Goal: Task Accomplishment & Management: Use online tool/utility

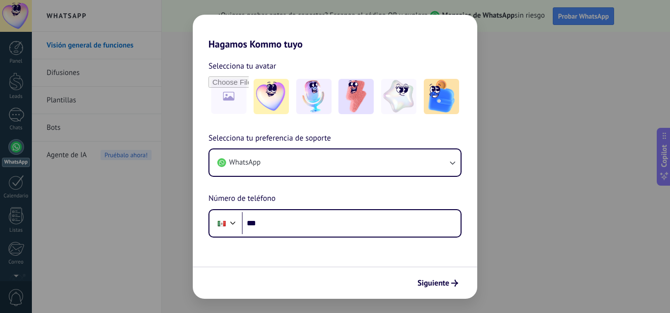
click at [221, 15] on h2 "Hagamos Kommo tuyo" at bounding box center [335, 32] width 284 height 35
click at [453, 290] on button "Siguiente" at bounding box center [438, 283] width 50 height 17
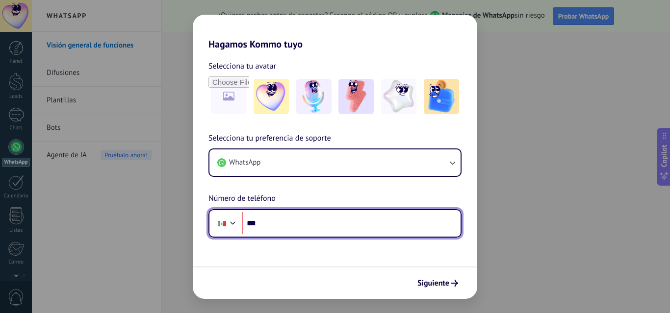
click at [394, 233] on input "***" at bounding box center [351, 223] width 219 height 23
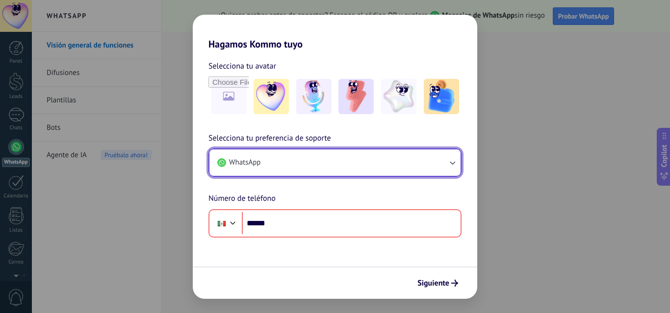
click at [416, 165] on button "WhatsApp" at bounding box center [334, 163] width 251 height 26
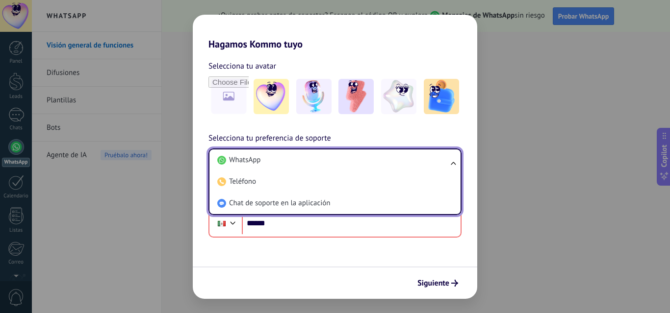
click at [407, 164] on li "WhatsApp" at bounding box center [332, 161] width 239 height 22
click at [406, 164] on button "WhatsApp" at bounding box center [334, 163] width 251 height 26
click at [419, 131] on div "Selecciona tu avatar Selecciona tu preferencia de soporte WhatsApp WhatsApp Tel…" at bounding box center [335, 144] width 284 height 188
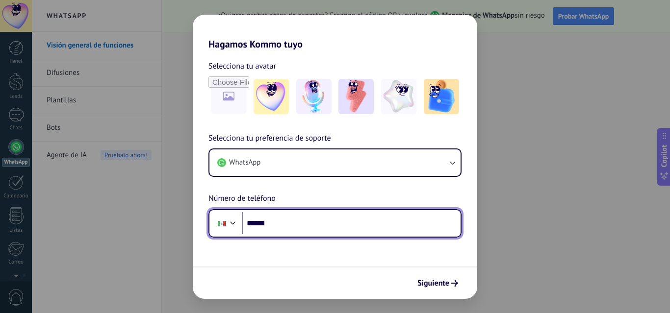
click at [386, 219] on input "******" at bounding box center [351, 223] width 219 height 23
click at [382, 214] on input "******" at bounding box center [351, 223] width 219 height 23
type input "**********"
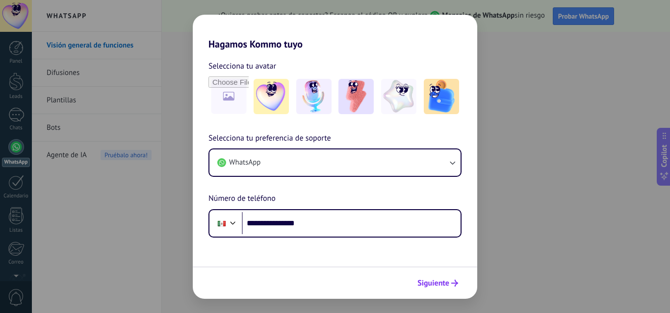
click at [456, 289] on button "Siguiente" at bounding box center [438, 283] width 50 height 17
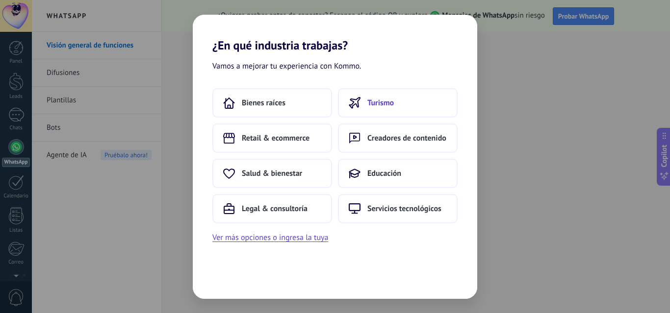
click at [375, 104] on span "Turismo" at bounding box center [380, 103] width 26 height 10
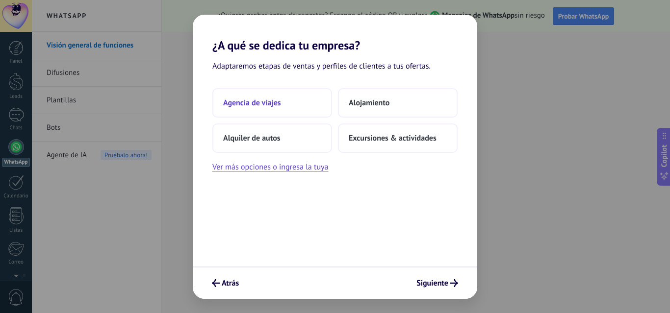
click at [311, 95] on button "Agencia de viajes" at bounding box center [272, 102] width 120 height 29
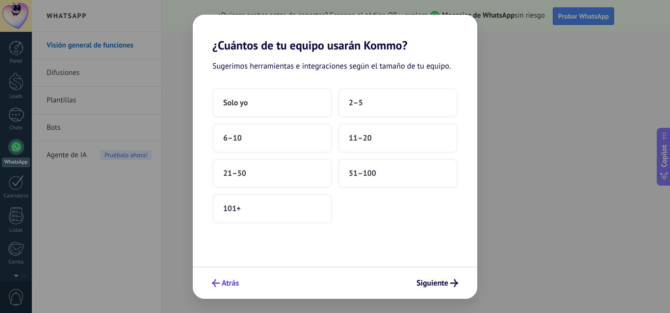
click at [217, 283] on icon "submit" at bounding box center [216, 284] width 8 height 8
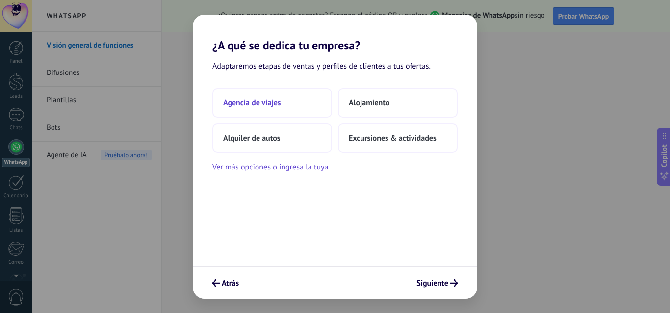
click at [264, 106] on span "Agencia de viajes" at bounding box center [252, 103] width 58 height 10
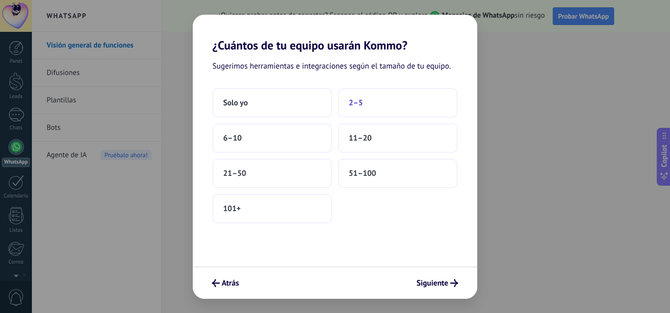
click at [362, 108] on button "2–5" at bounding box center [398, 102] width 120 height 29
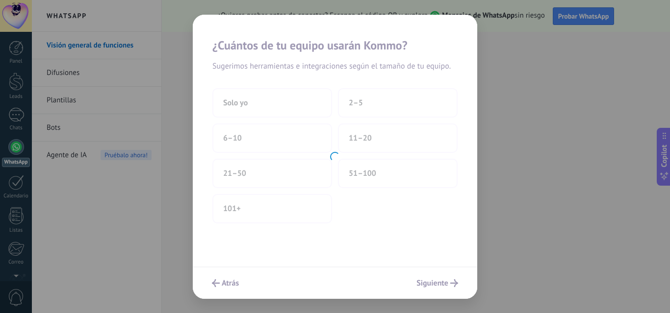
click at [291, 107] on div at bounding box center [335, 157] width 284 height 284
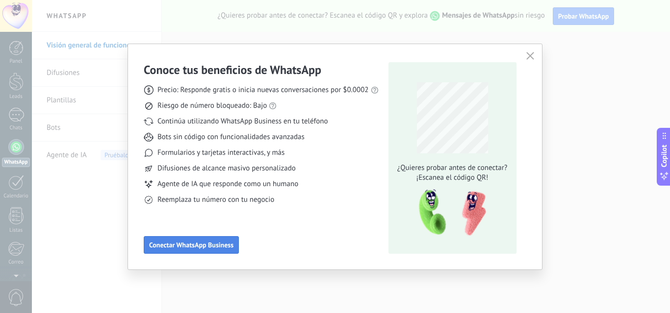
click at [225, 249] on span "Conectar WhatsApp Business" at bounding box center [191, 245] width 84 height 7
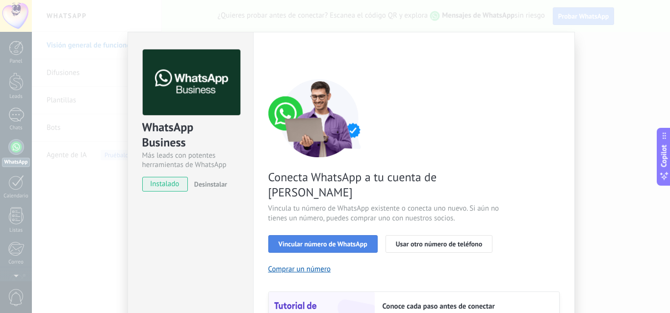
click at [361, 241] on span "Vincular número de WhatsApp" at bounding box center [323, 244] width 89 height 7
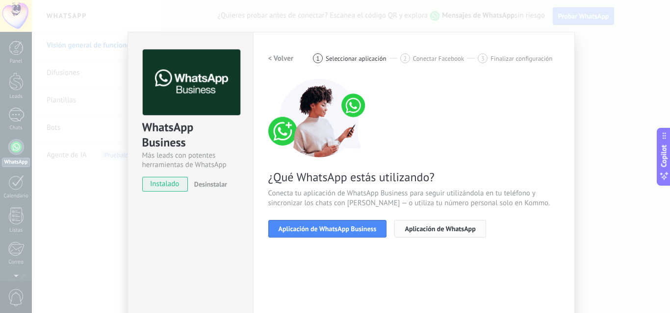
click at [444, 222] on button "Aplicación de WhatsApp" at bounding box center [439, 229] width 91 height 18
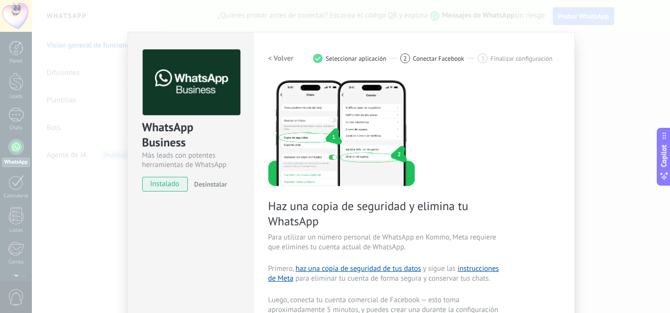
click at [89, 218] on div "WhatsApp Business Más leads con potentes herramientas de WhatsApp instalado Des…" at bounding box center [351, 156] width 638 height 313
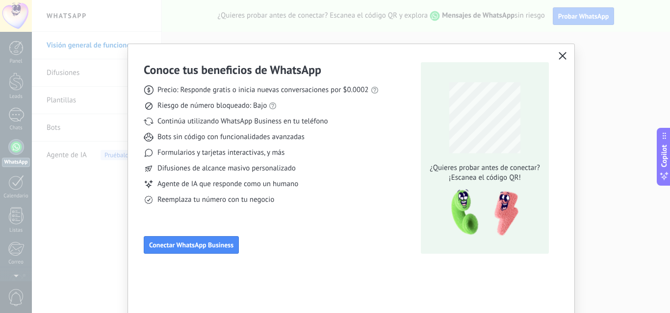
click at [559, 55] on icon "button" at bounding box center [563, 56] width 8 height 8
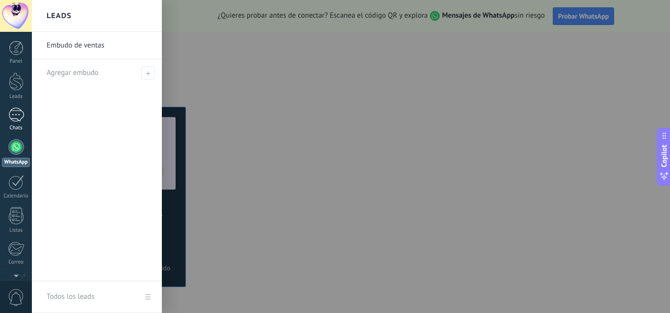
click at [24, 119] on div at bounding box center [16, 115] width 16 height 14
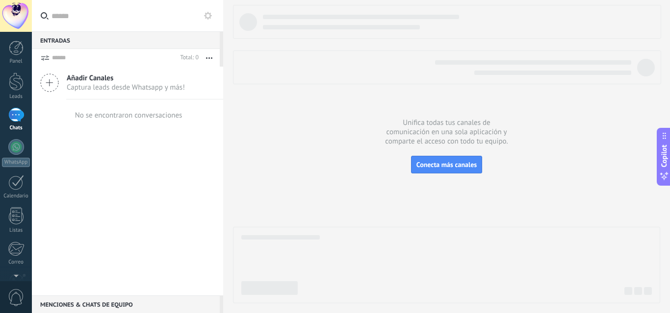
click at [112, 90] on span "Captura leads desde Whatsapp y más!" at bounding box center [126, 87] width 118 height 9
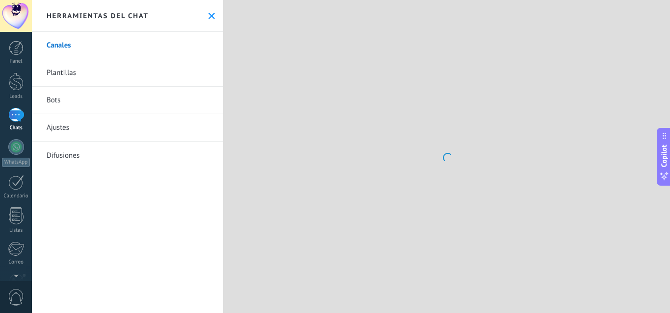
click at [107, 99] on link "Bots" at bounding box center [127, 100] width 191 height 27
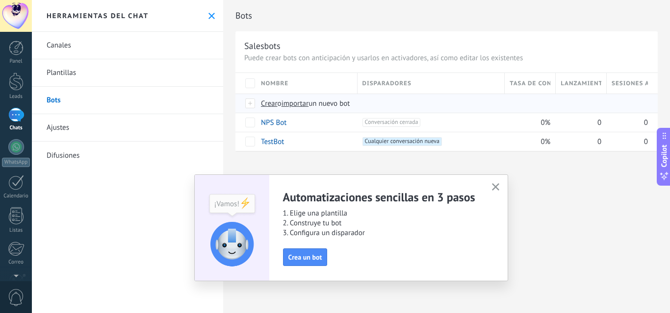
click at [272, 104] on span "Crear" at bounding box center [269, 103] width 17 height 9
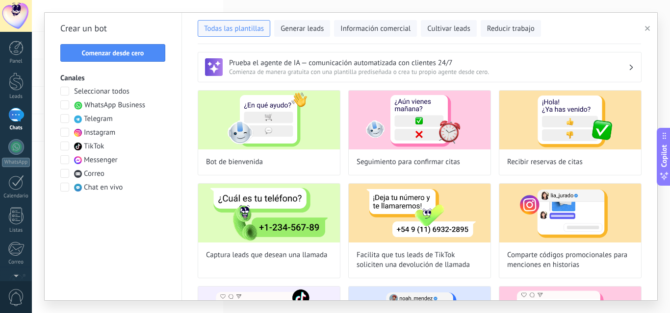
click at [63, 91] on span at bounding box center [64, 91] width 9 height 9
click at [66, 130] on span at bounding box center [64, 132] width 9 height 9
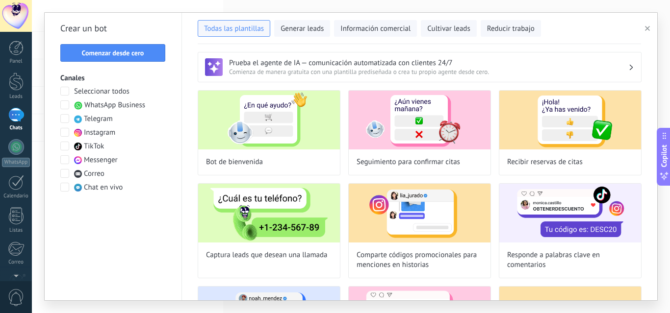
click at [64, 148] on span at bounding box center [64, 146] width 9 height 9
click at [64, 147] on span at bounding box center [64, 146] width 9 height 9
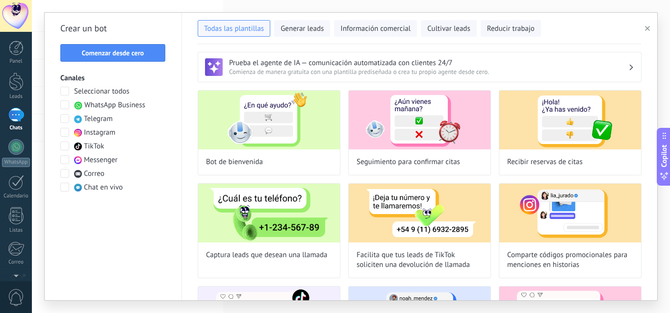
click at [63, 146] on span at bounding box center [64, 146] width 9 height 9
click at [62, 145] on span at bounding box center [64, 146] width 9 height 9
click at [267, 133] on img at bounding box center [269, 120] width 142 height 59
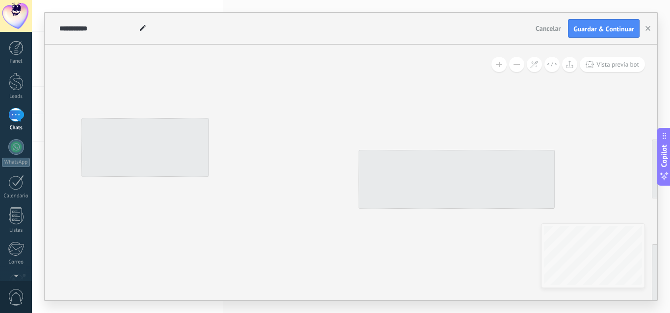
type input "**********"
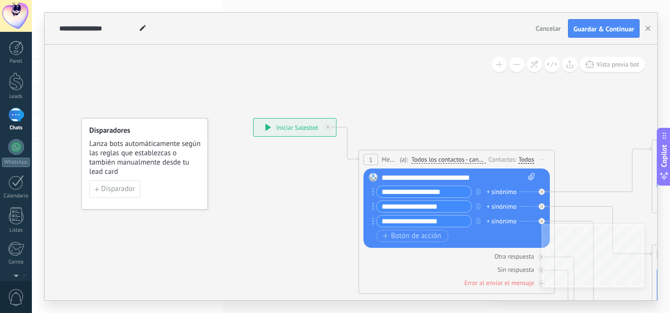
click at [427, 180] on div "**********" at bounding box center [459, 178] width 154 height 10
drag, startPoint x: 505, startPoint y: 179, endPoint x: 455, endPoint y: 179, distance: 50.5
click at [455, 179] on div "**********" at bounding box center [459, 178] width 154 height 10
click at [486, 180] on div "**********" at bounding box center [459, 178] width 154 height 10
click at [482, 220] on button "button" at bounding box center [478, 221] width 11 height 12
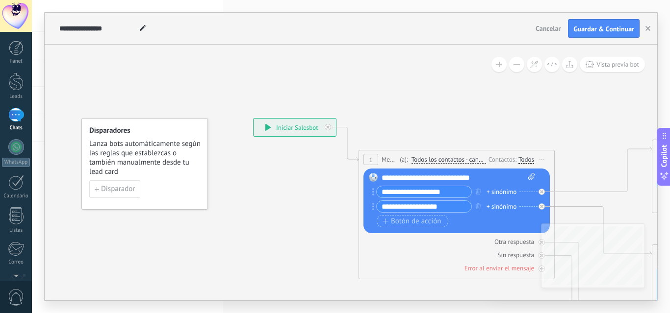
click at [487, 177] on div "**********" at bounding box center [459, 178] width 154 height 10
click at [445, 195] on input "**********" at bounding box center [424, 191] width 95 height 11
click at [449, 194] on input "**********" at bounding box center [424, 191] width 95 height 11
type input "*"
type input "*********"
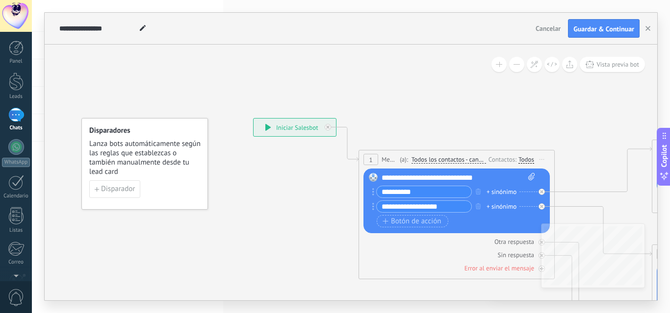
click at [448, 208] on input "**********" at bounding box center [424, 206] width 95 height 11
type input "*"
type input "**********"
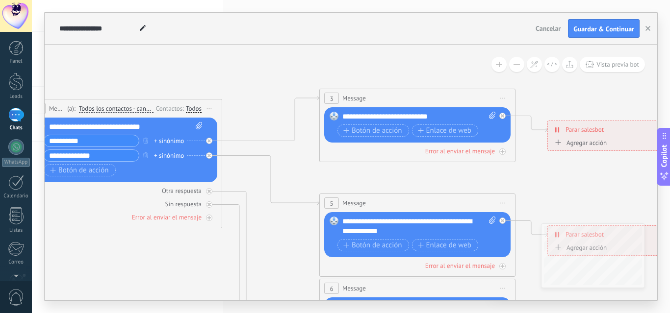
drag, startPoint x: 548, startPoint y: 111, endPoint x: 215, endPoint y: 61, distance: 336.4
click at [215, 61] on icon at bounding box center [439, 312] width 1529 height 980
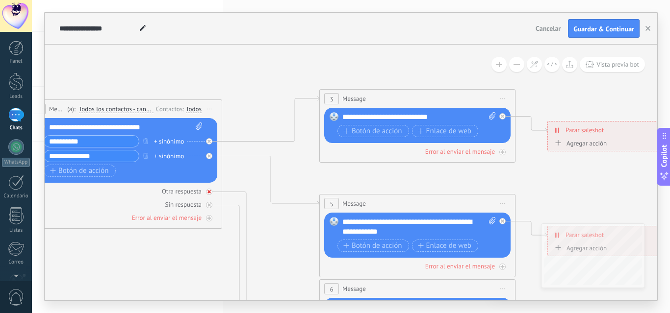
click at [212, 193] on div at bounding box center [209, 192] width 6 height 6
click at [208, 207] on div at bounding box center [209, 205] width 6 height 6
click at [206, 191] on div at bounding box center [209, 192] width 6 height 6
click at [504, 204] on icon at bounding box center [502, 204] width 5 height 1
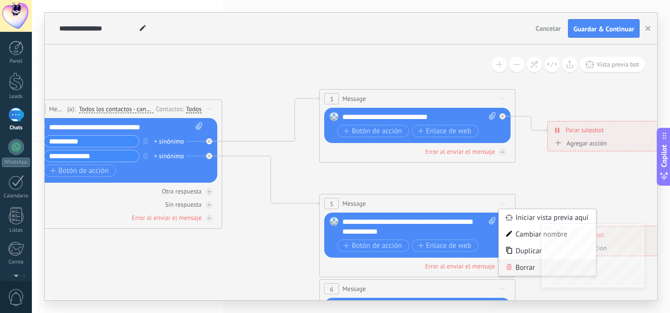
click at [524, 273] on div "Borrar" at bounding box center [547, 267] width 97 height 17
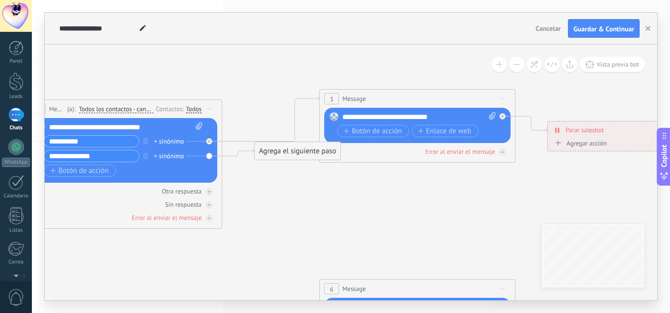
click at [442, 115] on div "**********" at bounding box center [419, 117] width 154 height 10
click at [378, 132] on span "Botón de acción" at bounding box center [372, 132] width 59 height 8
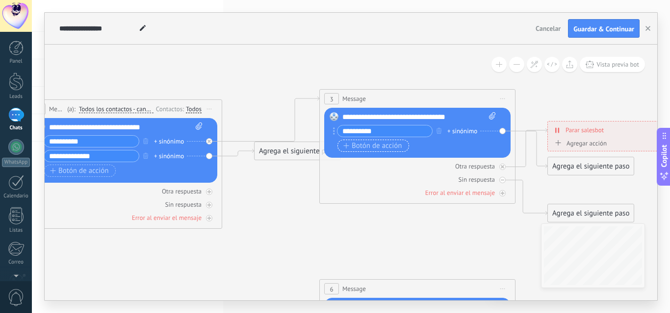
type input "*********"
click at [378, 141] on button "Botón de acción" at bounding box center [373, 146] width 72 height 12
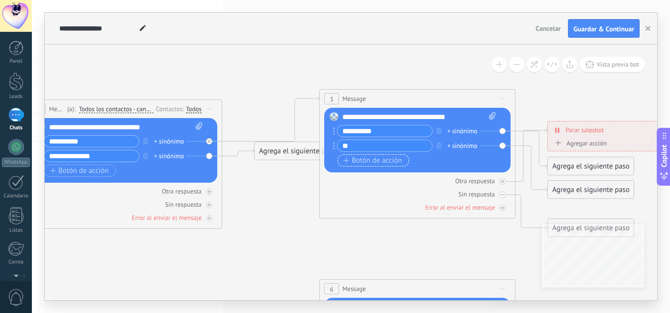
type input "*"
type input "**********"
click at [490, 112] on icon at bounding box center [492, 115] width 6 height 7
click input "Subir" at bounding box center [0, 0] width 0 height 0
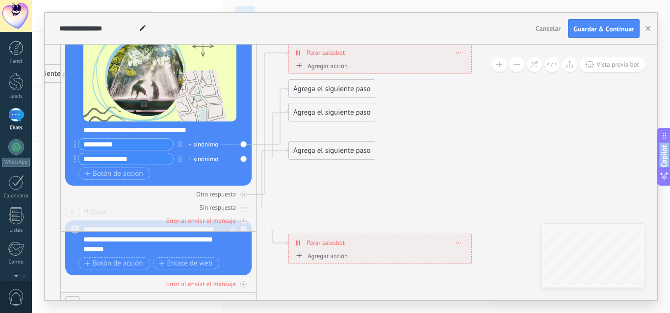
drag, startPoint x: 405, startPoint y: 53, endPoint x: 146, endPoint y: -25, distance: 270.3
click at [146, 0] on html ".abecls-1,.abecls-2{fill-rule:evenodd}.abecls-2{fill:#fff} .abhcls-1{fill:none}…" at bounding box center [335, 156] width 670 height 313
click at [244, 197] on div at bounding box center [243, 195] width 6 height 6
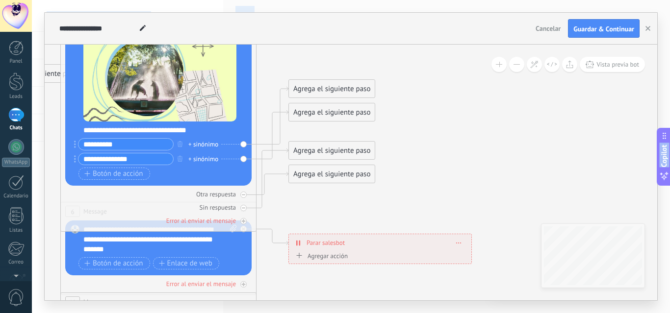
click at [244, 197] on div at bounding box center [243, 195] width 6 height 6
click at [244, 210] on div at bounding box center [243, 208] width 6 height 6
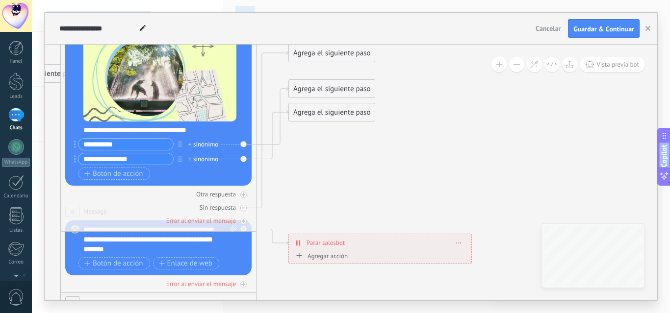
click at [244, 210] on div at bounding box center [243, 208] width 6 height 6
click at [242, 144] on div "Reemplazar Quitar Convertir a mensaje de voz Arrastre la imagen aquí para adjun…" at bounding box center [158, 107] width 186 height 155
click at [300, 90] on div "Agrega el siguiente paso" at bounding box center [332, 89] width 86 height 16
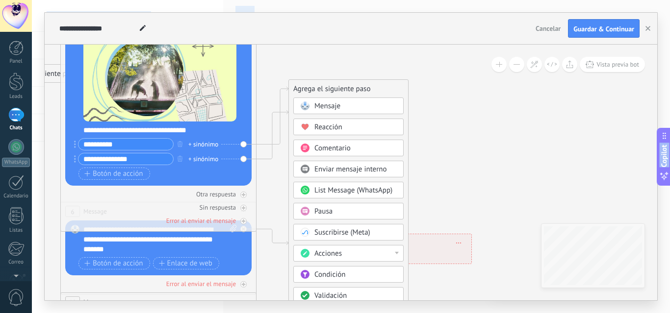
click at [316, 107] on span "Mensaje" at bounding box center [327, 106] width 26 height 9
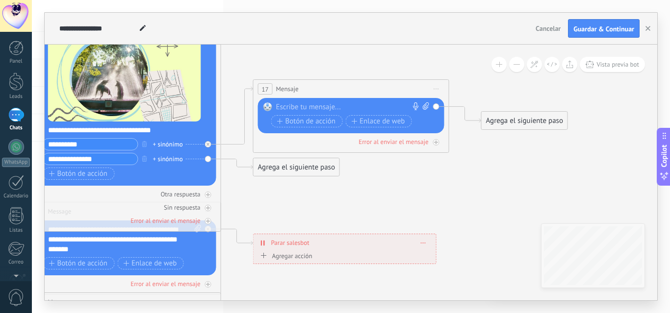
click at [312, 103] on div at bounding box center [349, 108] width 146 height 10
click at [318, 125] on span "Botón de acción" at bounding box center [306, 122] width 59 height 8
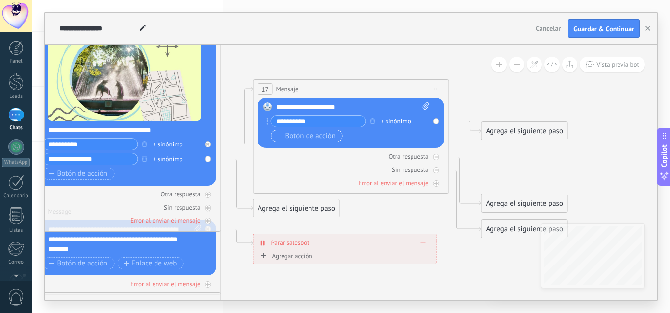
type input "*********"
click at [310, 139] on span "Botón de acción" at bounding box center [306, 136] width 59 height 8
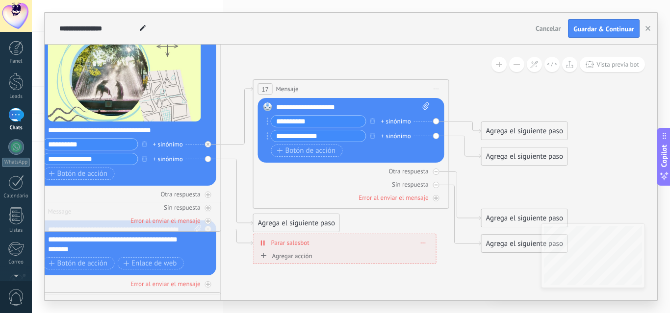
type input "**********"
click at [424, 108] on icon at bounding box center [425, 106] width 6 height 7
click input "Subir" at bounding box center [0, 0] width 0 height 0
click at [329, 129] on div "**********" at bounding box center [350, 129] width 158 height 29
click at [424, 105] on icon at bounding box center [425, 106] width 6 height 7
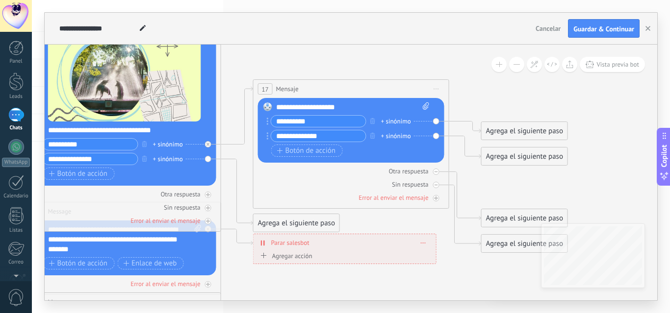
click input "Subir" at bounding box center [0, 0] width 0 height 0
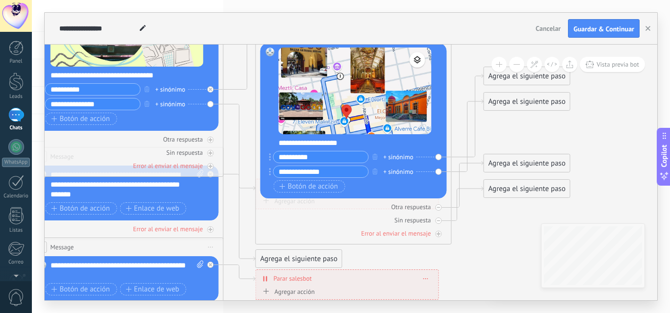
drag, startPoint x: 620, startPoint y: 139, endPoint x: 622, endPoint y: 84, distance: 55.0
click at [622, 84] on icon at bounding box center [147, 185] width 1529 height 991
click at [211, 243] on span "Iniciar vista previa aquí Cambiar nombre Duplicar [GEOGRAPHIC_DATA]" at bounding box center [211, 247] width 16 height 14
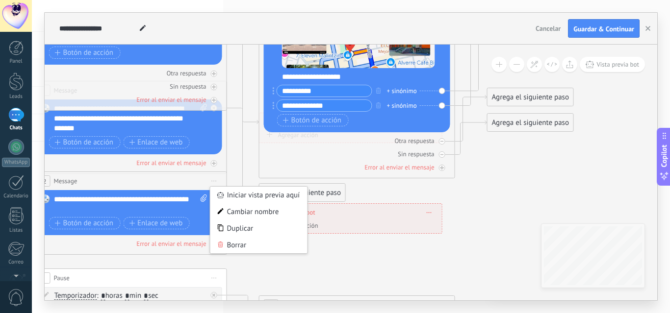
drag, startPoint x: 490, startPoint y: 259, endPoint x: 493, endPoint y: 193, distance: 66.3
click at [493, 193] on icon at bounding box center [151, 119] width 1529 height 991
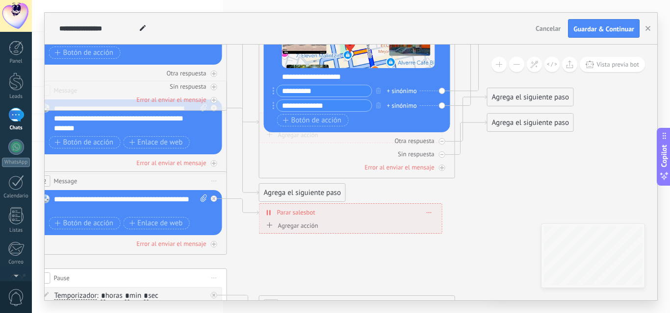
click at [212, 182] on span "Iniciar vista previa aquí Cambiar nombre Duplicar [GEOGRAPHIC_DATA]" at bounding box center [215, 181] width 16 height 14
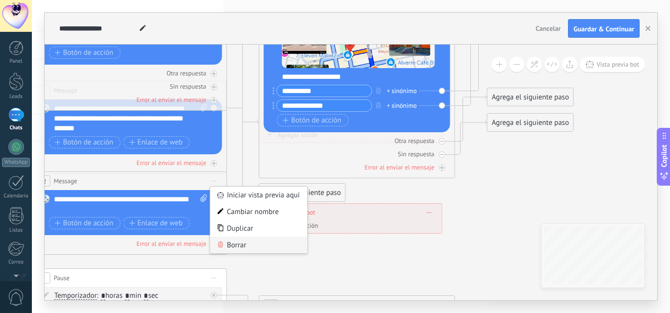
click at [251, 250] on div "Borrar" at bounding box center [258, 245] width 97 height 17
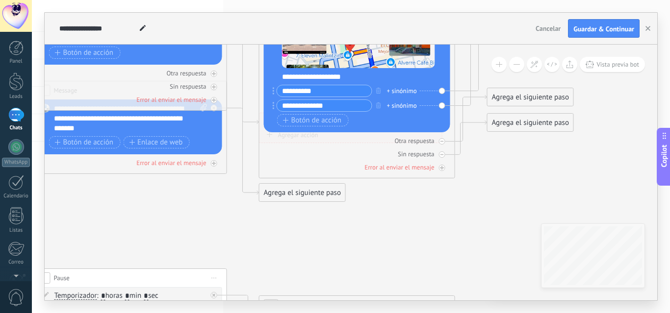
click at [220, 121] on div "Reemplazar Quitar Convertir a mensaje de voz Arrastre la imagen aquí para adjun…" at bounding box center [129, 127] width 186 height 55
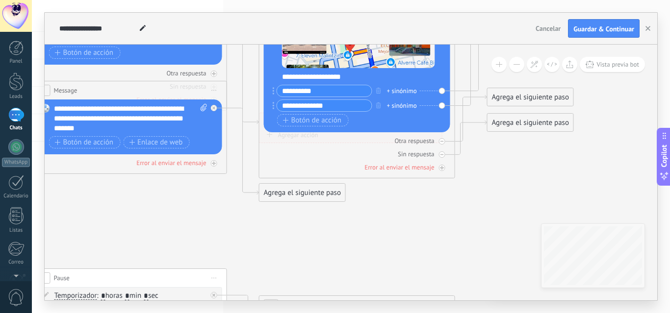
click at [212, 91] on span "Iniciar vista previa aquí Cambiar nombre Duplicar [GEOGRAPHIC_DATA]" at bounding box center [215, 90] width 16 height 14
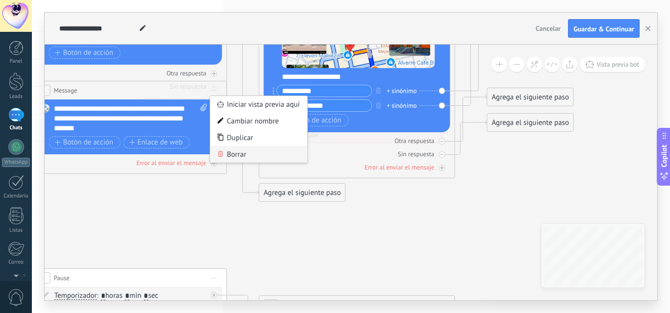
click at [238, 151] on div "Borrar" at bounding box center [258, 154] width 97 height 17
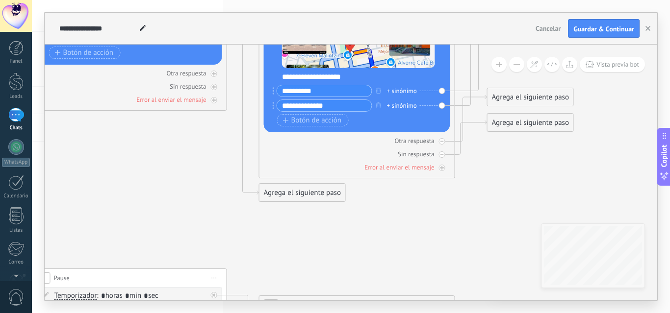
click at [361, 243] on icon at bounding box center [151, 119] width 1529 height 991
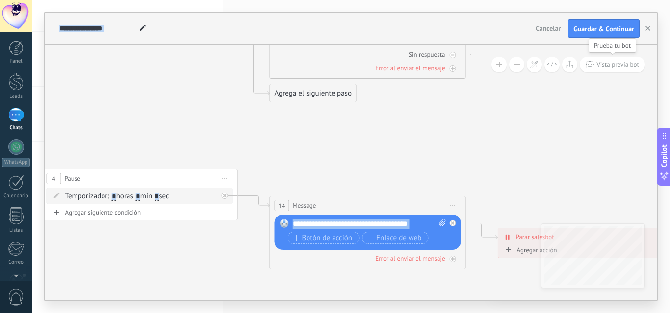
drag, startPoint x: 615, startPoint y: 170, endPoint x: 625, endPoint y: 71, distance: 100.1
click at [625, 71] on div "**********" at bounding box center [351, 173] width 613 height 256
click at [224, 181] on span "Iniciar vista previa aquí Cambiar nombre Duplicar [GEOGRAPHIC_DATA]" at bounding box center [225, 179] width 16 height 14
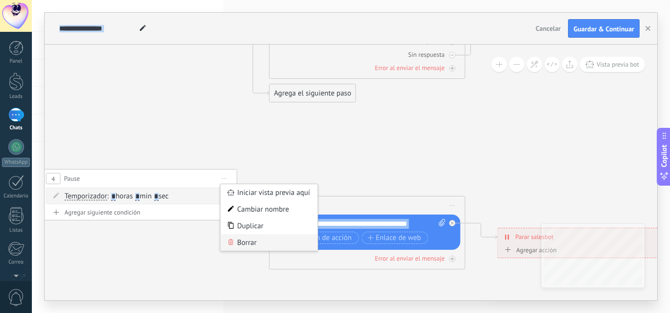
click at [248, 246] on div "Borrar" at bounding box center [269, 242] width 97 height 17
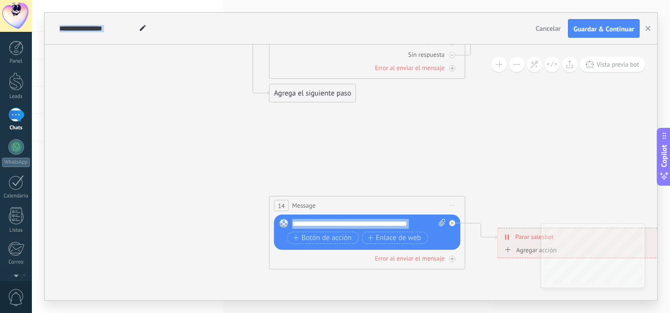
click at [452, 208] on span "Iniciar vista previa aquí Cambiar nombre Duplicar [GEOGRAPHIC_DATA]" at bounding box center [453, 206] width 16 height 14
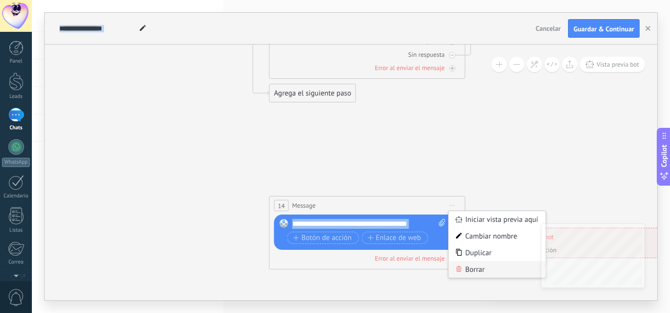
click at [469, 271] on div "Borrar" at bounding box center [497, 269] width 97 height 17
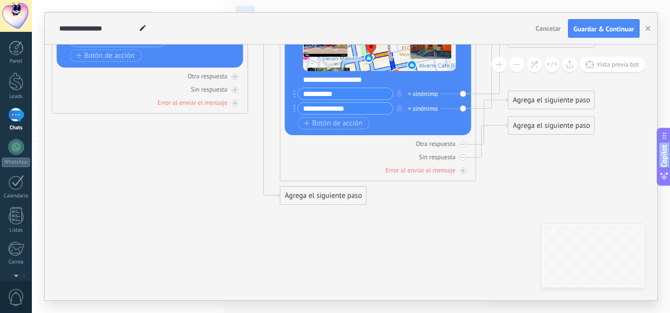
drag, startPoint x: 446, startPoint y: 230, endPoint x: 457, endPoint y: 332, distance: 102.6
click at [457, 313] on html ".abecls-1,.abecls-2{fill-rule:evenodd}.abecls-2{fill:#fff} .abhcls-1{fill:none}…" at bounding box center [335, 156] width 670 height 313
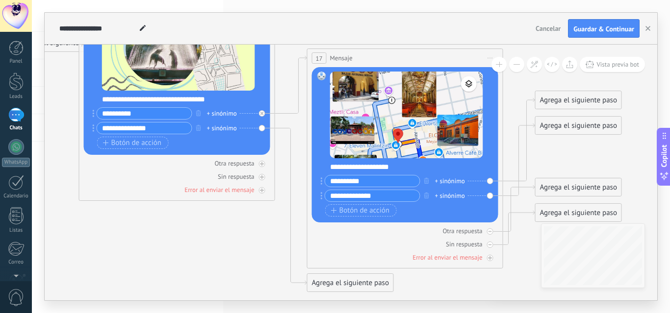
drag, startPoint x: 448, startPoint y: 187, endPoint x: 475, endPoint y: 275, distance: 91.4
click at [475, 275] on icon at bounding box center [199, 209] width 1529 height 991
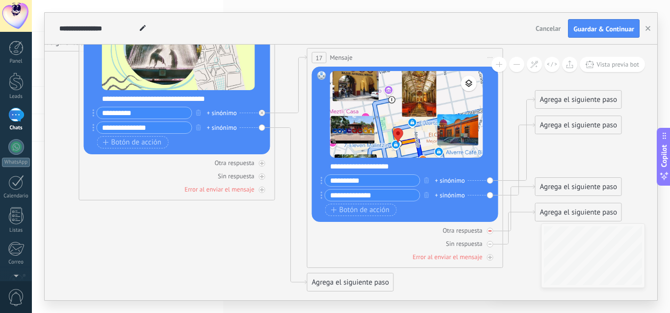
click at [489, 230] on icon at bounding box center [490, 231] width 3 height 3
click at [488, 230] on div at bounding box center [490, 231] width 6 height 6
click at [488, 247] on div "Sin respuesta" at bounding box center [405, 243] width 186 height 9
click at [554, 100] on div "Agrega el siguiente paso" at bounding box center [579, 100] width 86 height 16
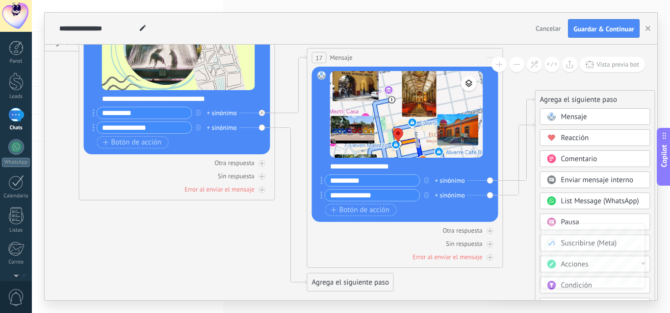
click at [561, 117] on span "Mensaje" at bounding box center [574, 116] width 26 height 9
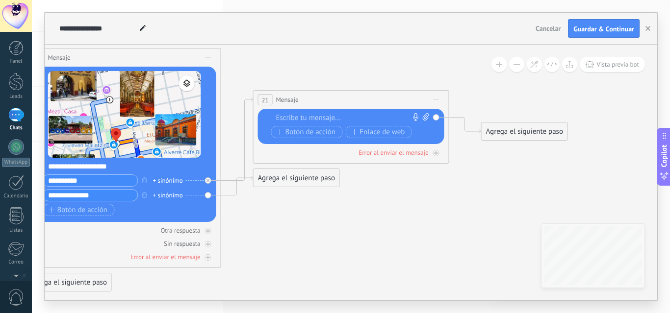
click at [318, 117] on div at bounding box center [349, 118] width 146 height 10
click at [314, 135] on span "Botón de acción" at bounding box center [306, 133] width 59 height 8
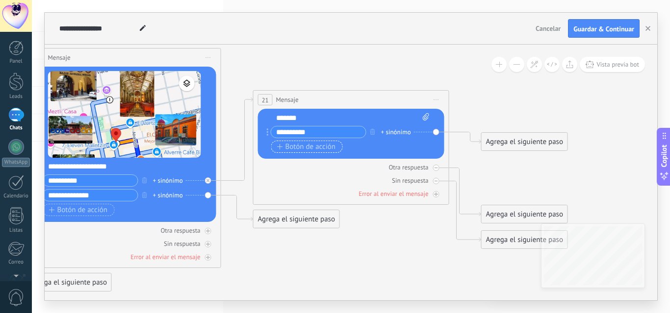
type input "*********"
click at [308, 148] on span "Botón de acción" at bounding box center [306, 147] width 59 height 8
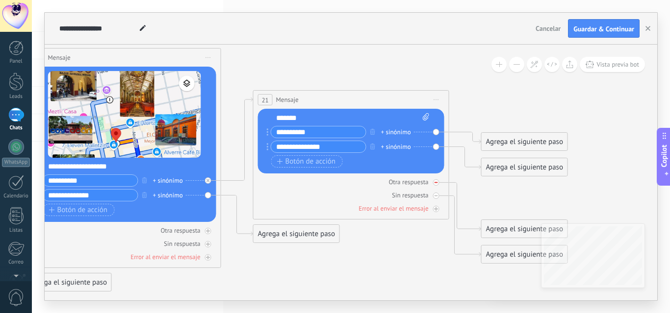
type input "**********"
click at [435, 184] on icon at bounding box center [436, 182] width 3 height 3
click at [435, 196] on icon at bounding box center [436, 195] width 3 height 3
click at [494, 145] on div "Agrega el siguiente paso" at bounding box center [525, 142] width 86 height 16
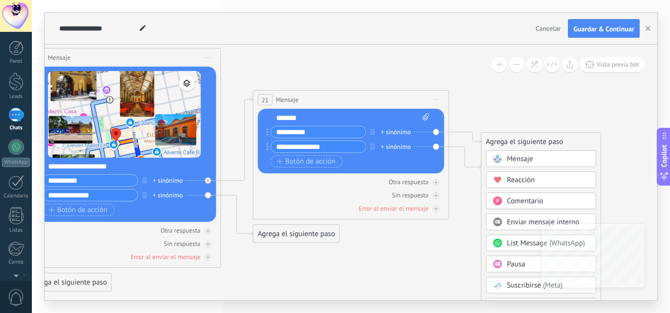
click at [505, 161] on span at bounding box center [497, 159] width 19 height 8
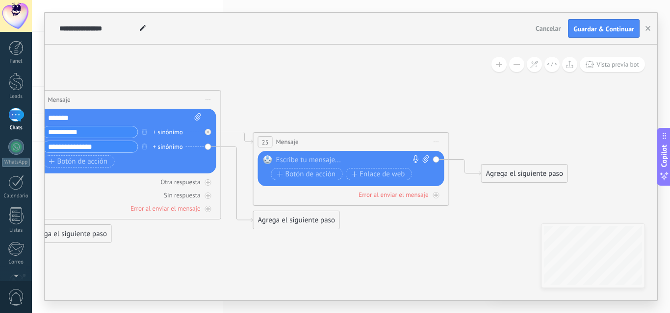
click at [310, 160] on div at bounding box center [349, 160] width 146 height 10
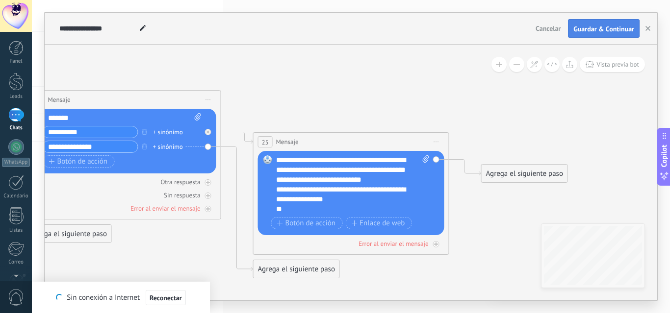
click at [588, 26] on span "Guardar & Continuar" at bounding box center [603, 29] width 61 height 7
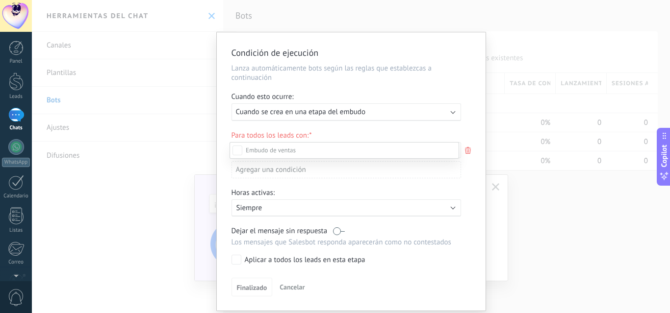
click at [445, 110] on div at bounding box center [351, 156] width 638 height 313
click at [305, 263] on div "Aplicar a todos los leads en esta etapa" at bounding box center [305, 261] width 121 height 10
click at [243, 286] on span "Finalizado" at bounding box center [252, 287] width 30 height 7
click at [0, 0] on div "Nueva consulta Cualificado Propuesta enviada Negociación Reserva creada Reserva…" at bounding box center [0, 0] width 0 height 0
click at [0, 0] on label "Nueva consulta" at bounding box center [0, 0] width 0 height 0
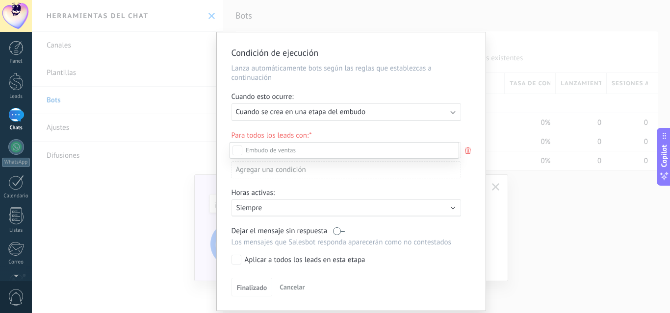
click at [0, 0] on label "Nueva consulta" at bounding box center [0, 0] width 0 height 0
click at [468, 217] on div at bounding box center [351, 156] width 638 height 313
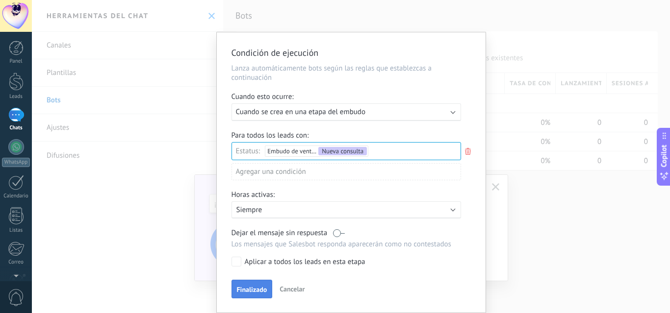
click at [239, 287] on span "Finalizado" at bounding box center [252, 289] width 30 height 7
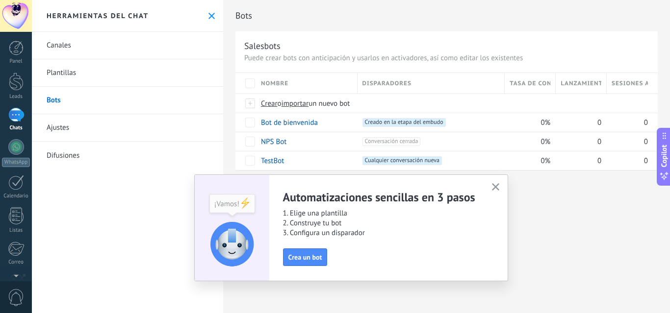
click at [495, 183] on button "button" at bounding box center [496, 187] width 12 height 13
